Goal: Navigation & Orientation: Locate item on page

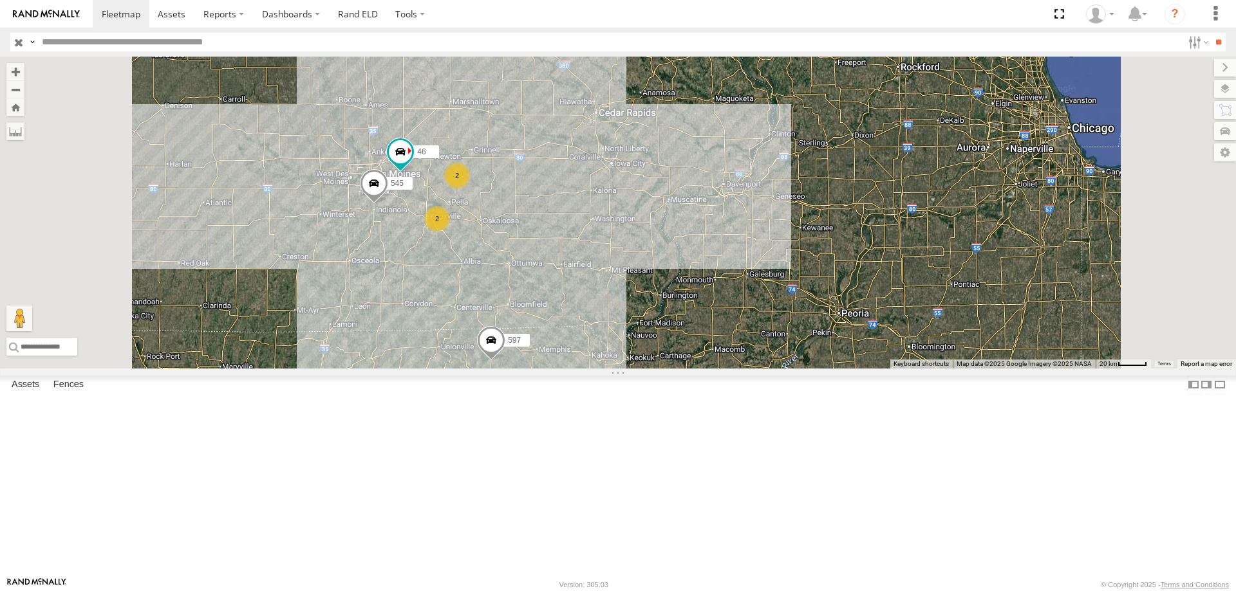
click at [490, 369] on div "48 597 545 46 2 2" at bounding box center [618, 213] width 1236 height 312
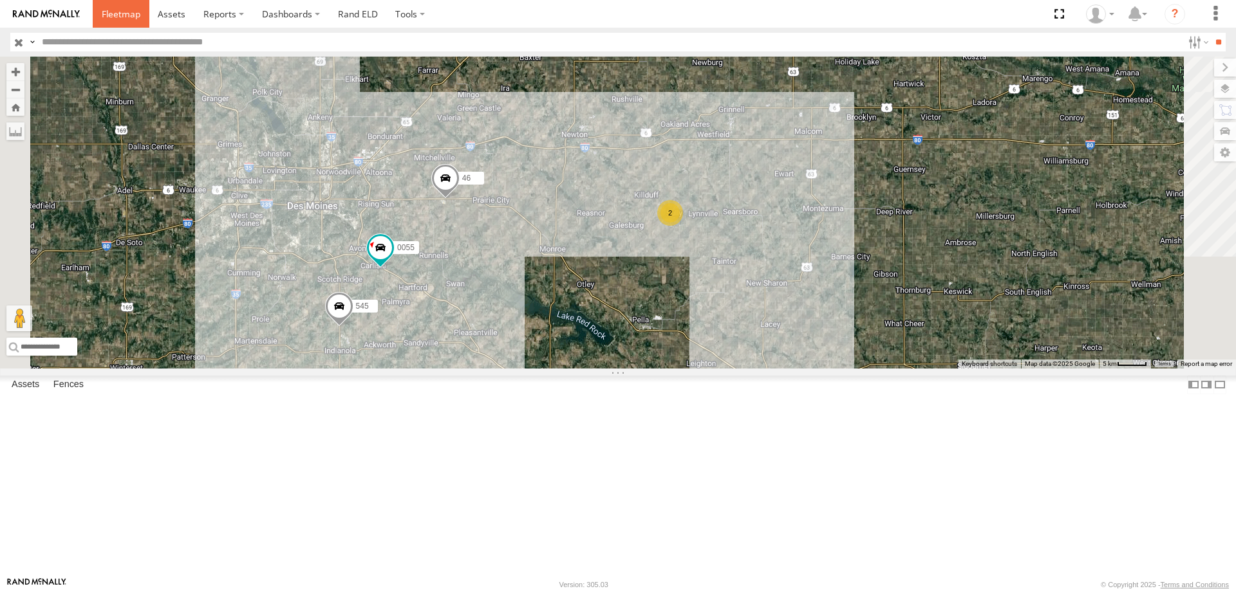
click at [132, 10] on span at bounding box center [121, 14] width 39 height 12
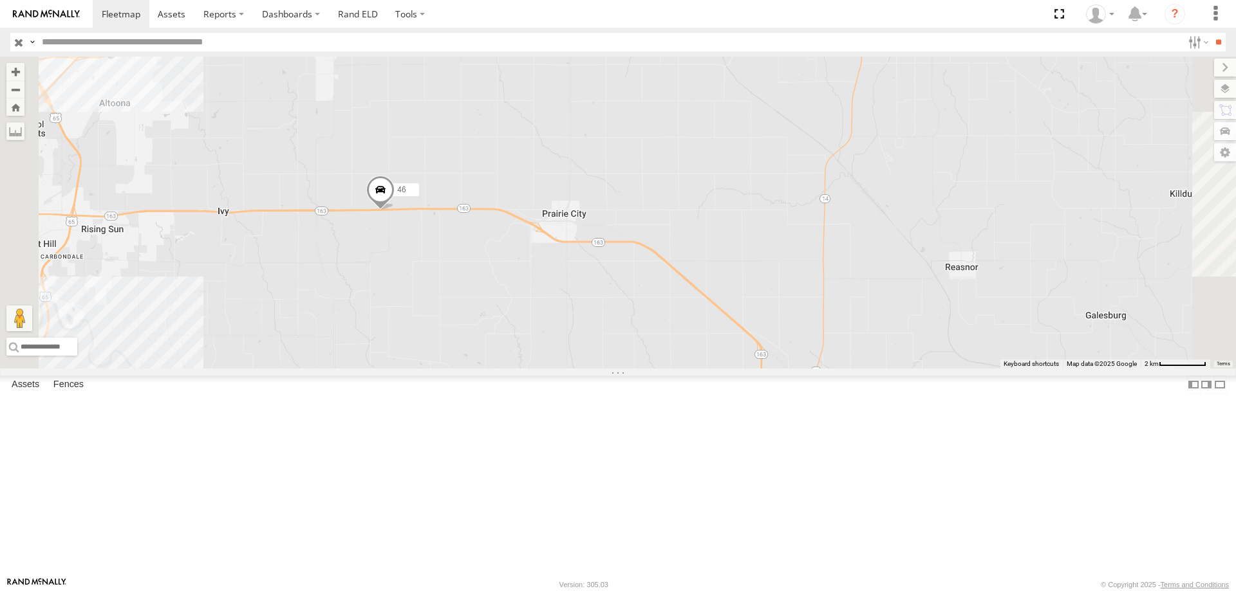
click at [394, 210] on span at bounding box center [380, 193] width 28 height 35
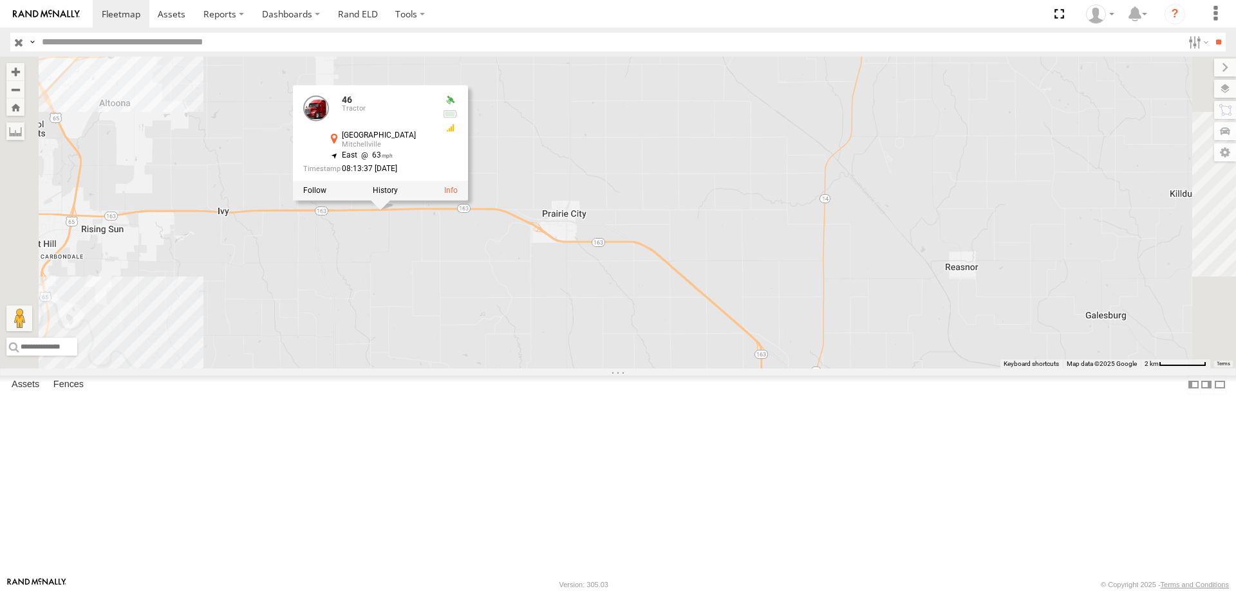
click at [609, 369] on div "48 46 597 587 46 Tractor [GEOGRAPHIC_DATA] 41.6009 , -93.33325 East 63 08:13:37…" at bounding box center [618, 213] width 1236 height 312
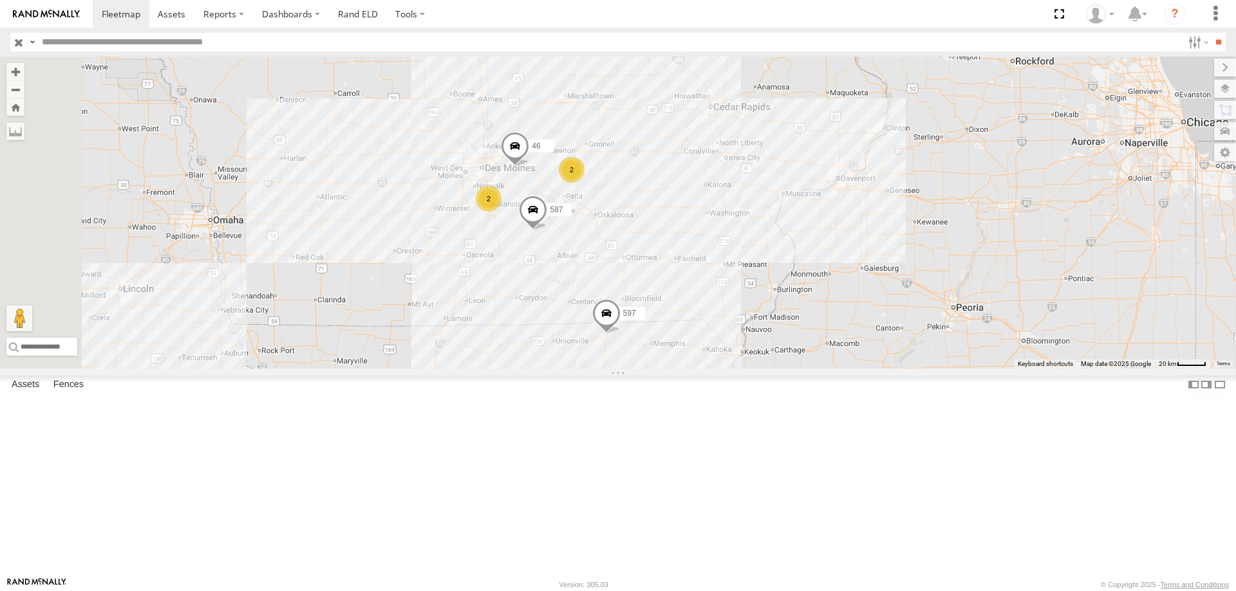
click at [640, 18] on span at bounding box center [626, 0] width 28 height 35
click at [799, 183] on div "48 46 597 587 2 2 48 Tractor kENT - [GEOGRAPHIC_DATA],[GEOGRAPHIC_DATA] 42.5410…" at bounding box center [618, 213] width 1236 height 312
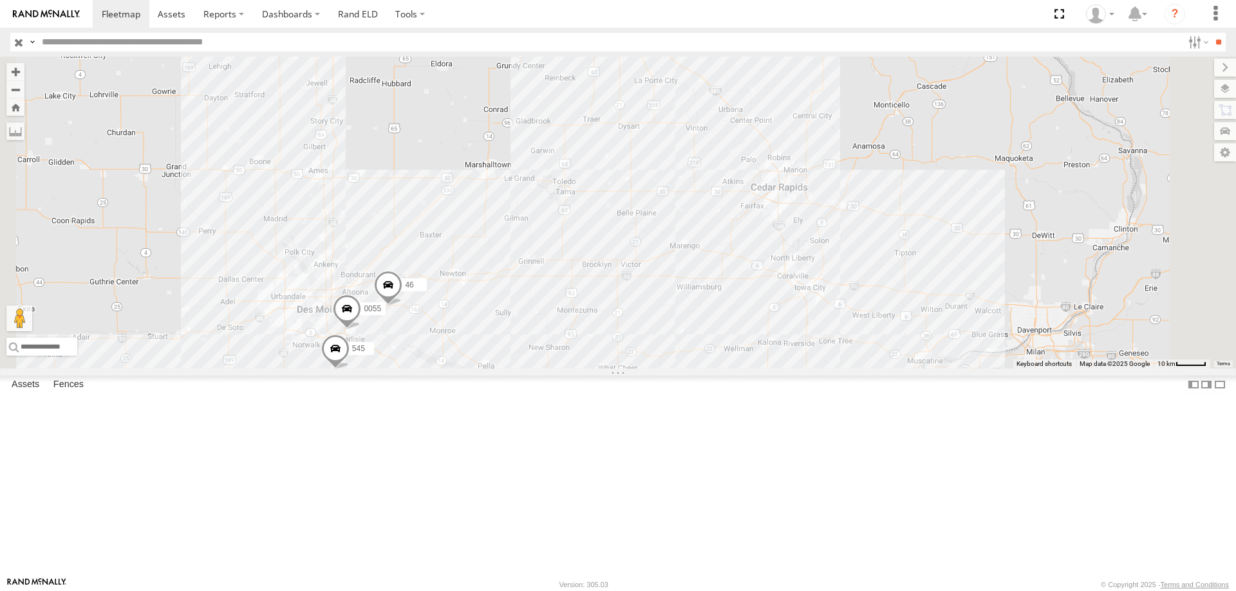
drag, startPoint x: 723, startPoint y: 388, endPoint x: 712, endPoint y: 174, distance: 214.0
click at [712, 174] on div "48 545 0055 46 597 587" at bounding box center [618, 213] width 1236 height 312
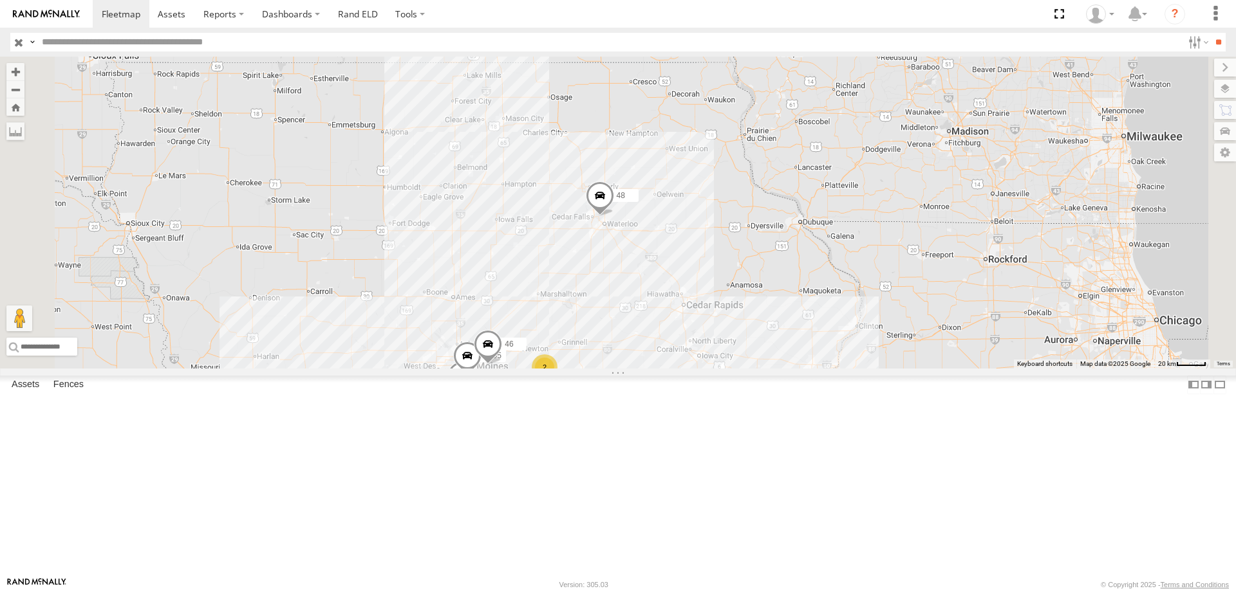
drag, startPoint x: 737, startPoint y: 297, endPoint x: 738, endPoint y: 400, distance: 103.0
click at [738, 369] on div "48 545 0055 46 597 587 2" at bounding box center [618, 213] width 1236 height 312
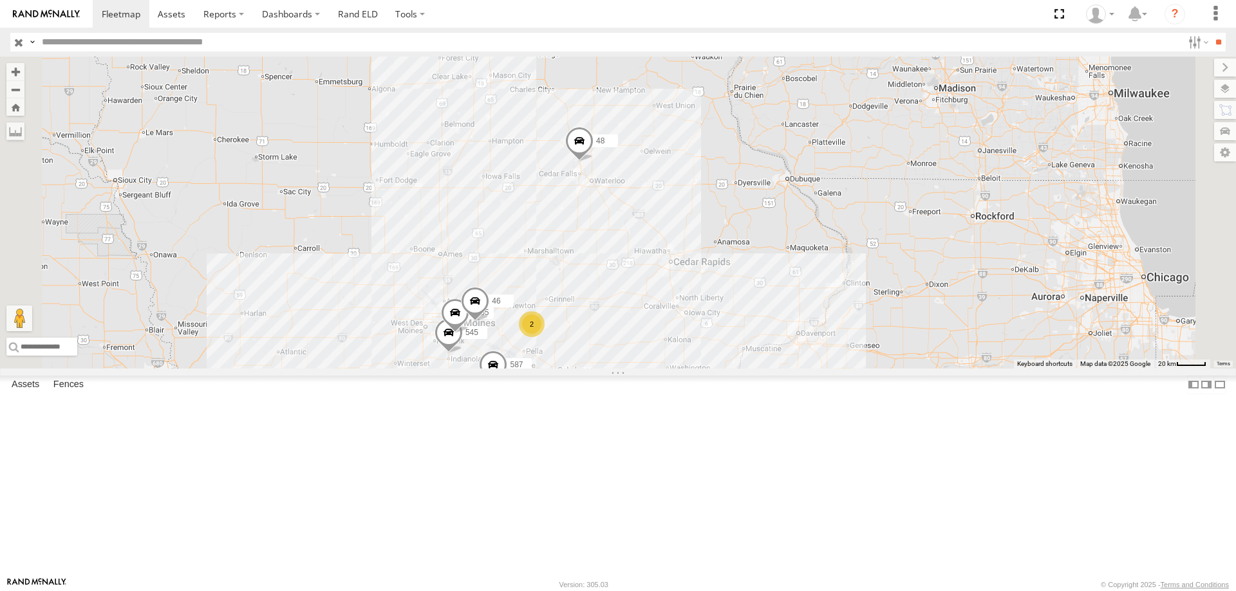
drag, startPoint x: 680, startPoint y: 319, endPoint x: 672, endPoint y: 219, distance: 100.1
click at [672, 219] on div "545 0055 48 46 587 2" at bounding box center [618, 213] width 1236 height 312
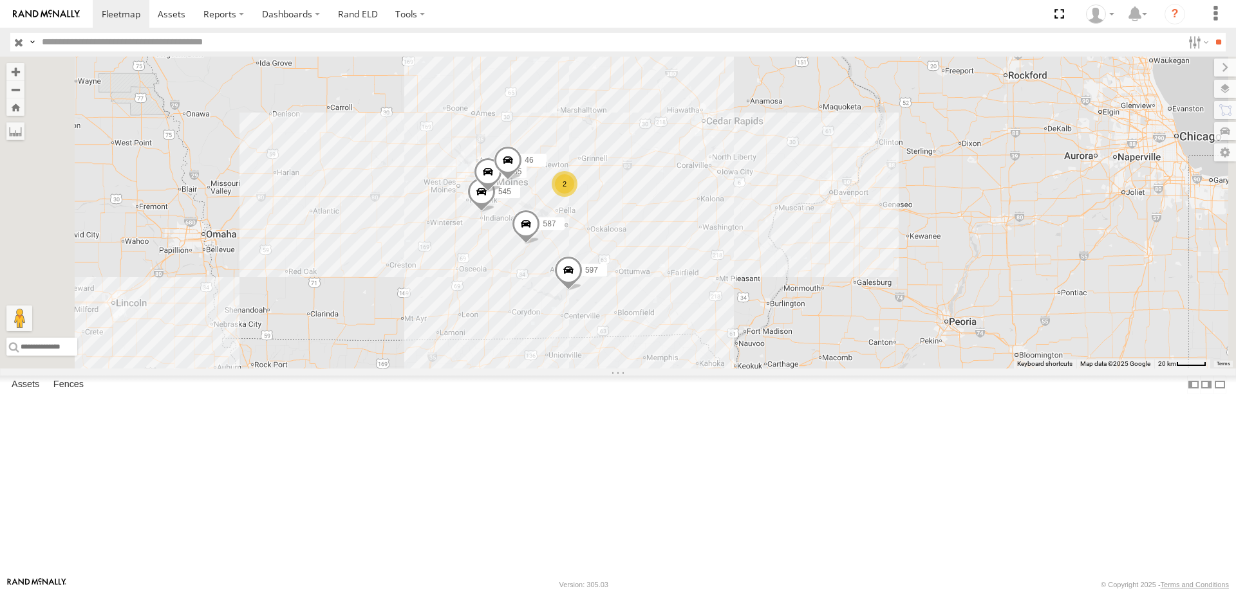
drag, startPoint x: 775, startPoint y: 281, endPoint x: 768, endPoint y: 154, distance: 126.9
click at [768, 154] on div "545 0055 46 597 587 48 2" at bounding box center [618, 213] width 1236 height 312
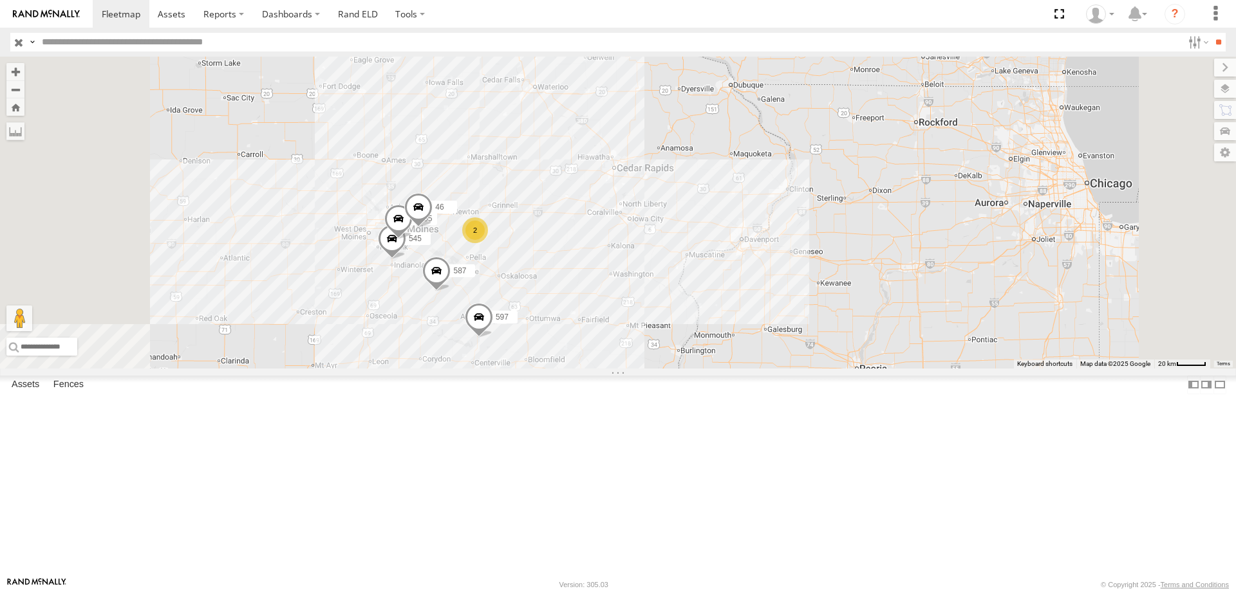
drag, startPoint x: 621, startPoint y: 384, endPoint x: 633, endPoint y: 221, distance: 162.6
click at [633, 221] on div "597 587 48 545 0055 2 46" at bounding box center [618, 213] width 1236 height 312
